Goal: Transaction & Acquisition: Purchase product/service

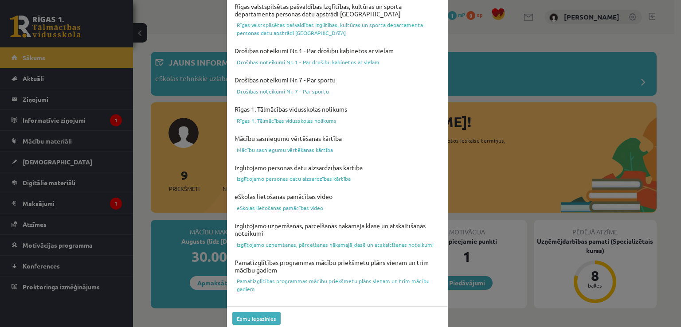
scroll to position [311, 0]
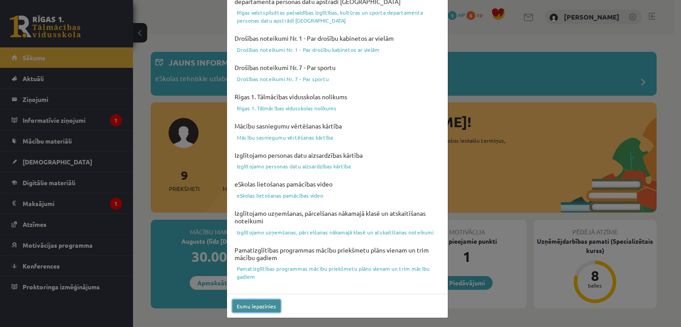
click at [262, 309] on button "Esmu iepazinies" at bounding box center [256, 306] width 48 height 13
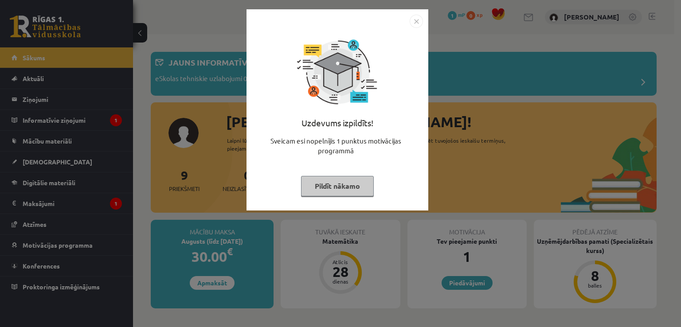
click at [419, 24] on img "Close" at bounding box center [416, 21] width 13 height 13
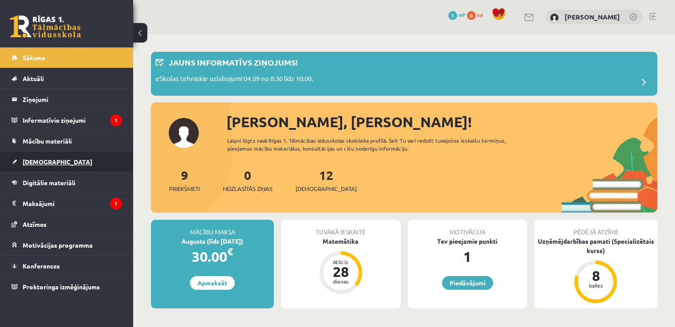
click at [80, 158] on link "[DEMOGRAPHIC_DATA]" at bounding box center [67, 162] width 110 height 20
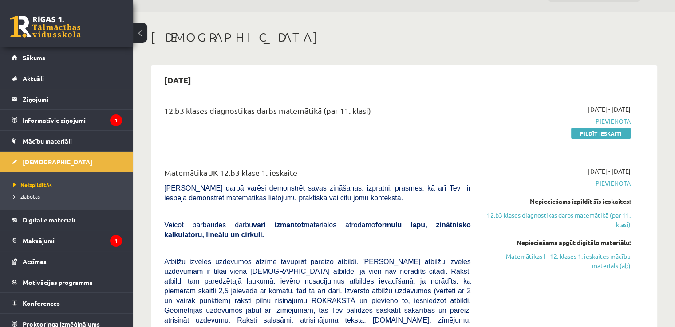
scroll to position [23, 0]
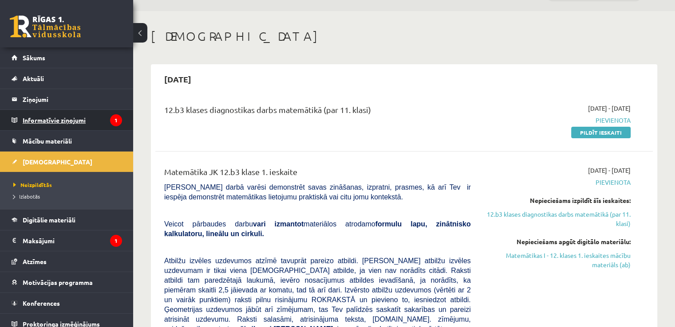
click at [110, 120] on icon "1" at bounding box center [116, 120] width 12 height 12
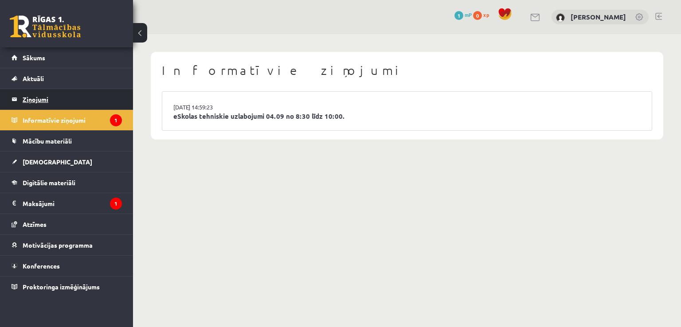
click at [95, 93] on legend "Ziņojumi 0" at bounding box center [72, 99] width 99 height 20
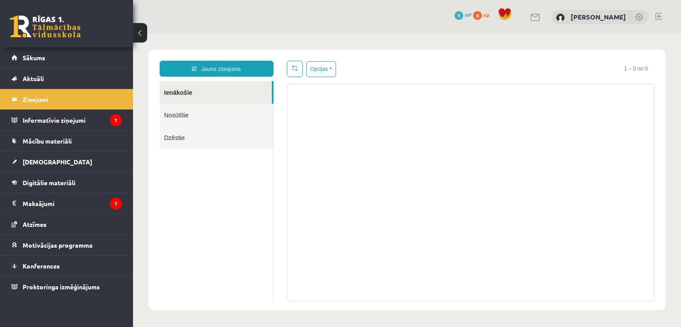
click at [458, 16] on span "1" at bounding box center [459, 15] width 9 height 9
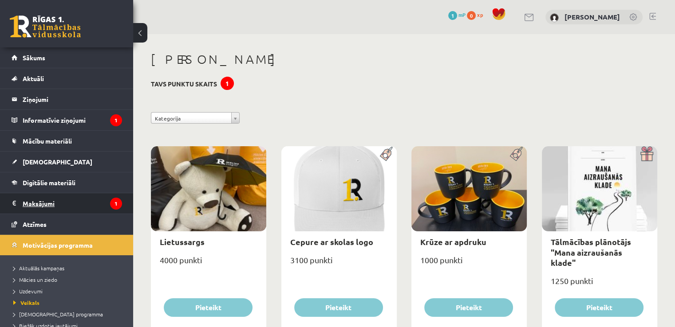
click at [98, 206] on legend "Maksājumi 1" at bounding box center [72, 203] width 99 height 20
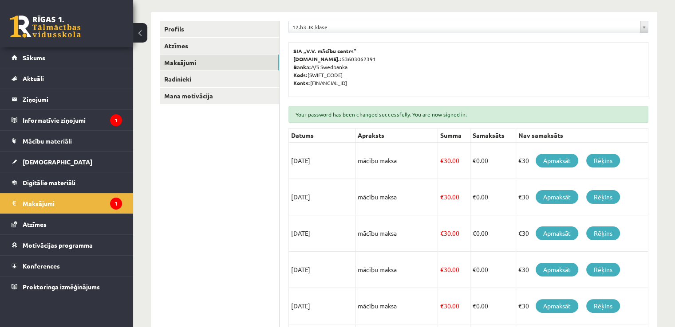
scroll to position [110, 0]
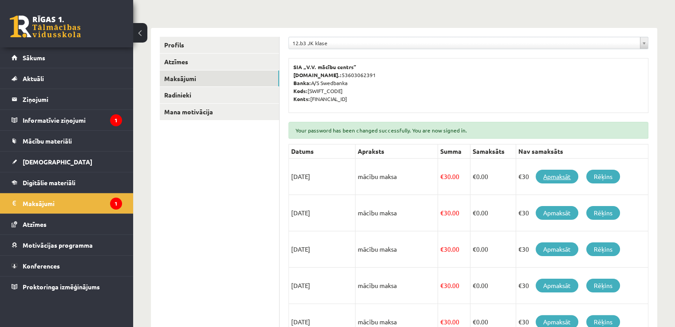
click at [560, 173] on link "Apmaksāt" at bounding box center [556, 177] width 43 height 14
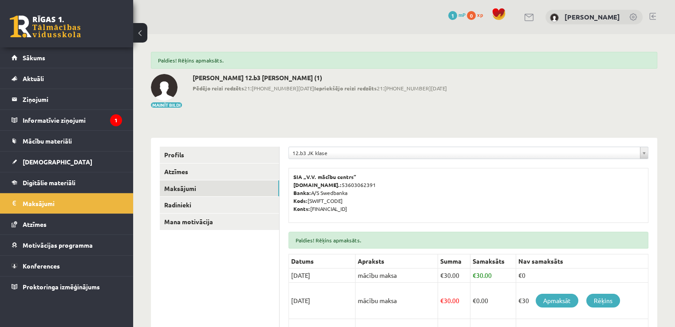
click at [651, 19] on link at bounding box center [652, 16] width 7 height 7
